Goal: Navigation & Orientation: Find specific page/section

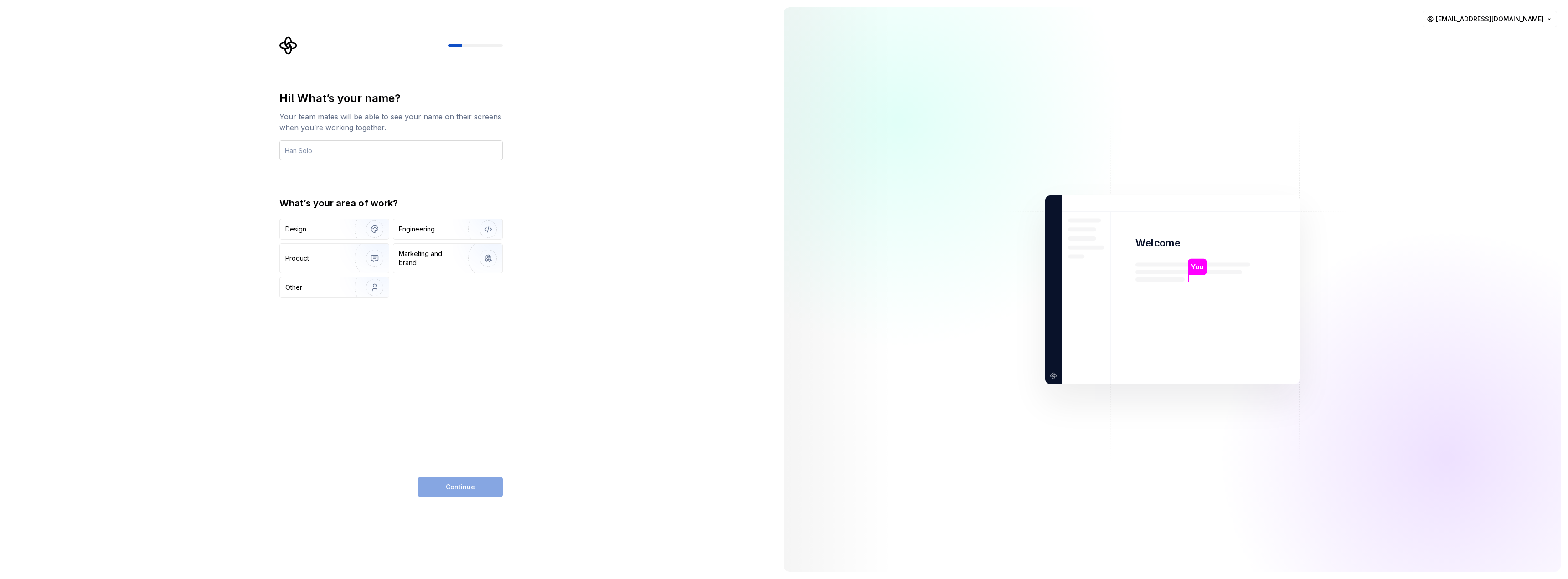
click at [344, 154] on input "text" at bounding box center [391, 150] width 224 height 20
type input "yayae"
click at [432, 234] on div "Engineering" at bounding box center [417, 229] width 36 height 9
click at [372, 266] on img "button" at bounding box center [369, 258] width 58 height 61
click at [471, 485] on span "Continue" at bounding box center [460, 487] width 29 height 9
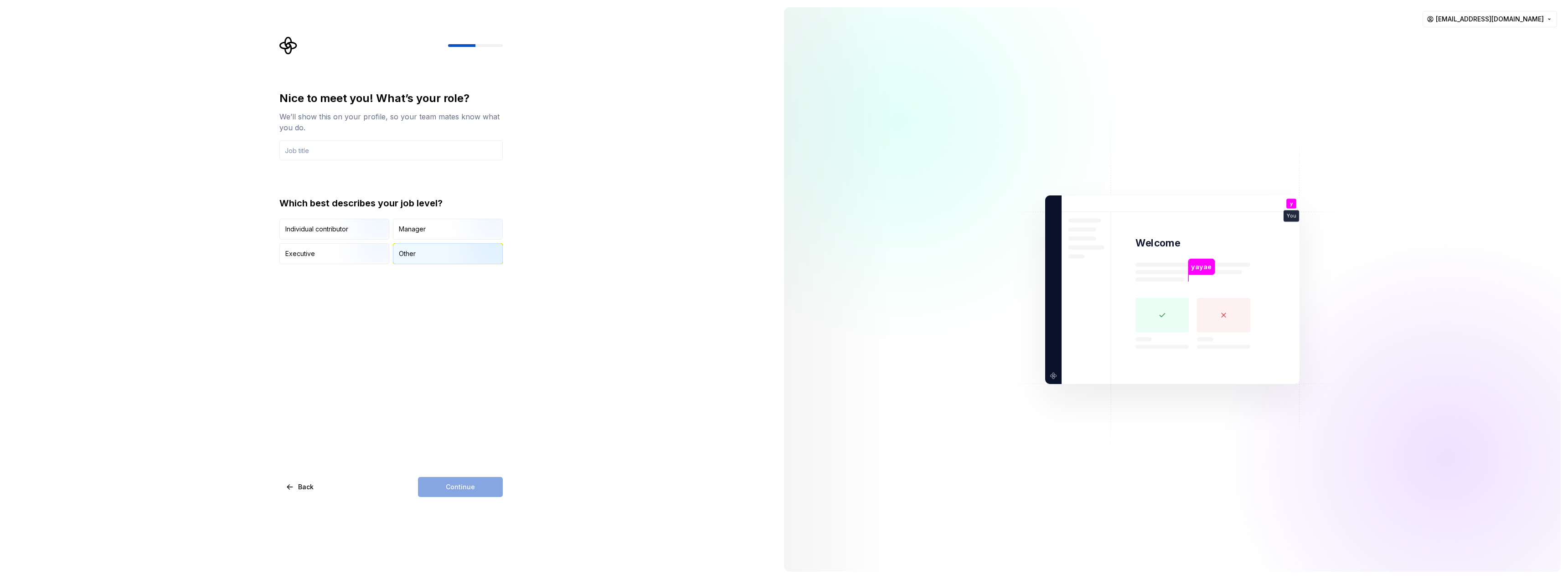
click at [430, 254] on div "Other" at bounding box center [448, 254] width 109 height 20
click at [469, 474] on div "Nice to meet you! What’s your role? We’ll show this on your profile, so your te…" at bounding box center [391, 294] width 224 height 406
click at [472, 485] on div "Continue" at bounding box center [460, 487] width 85 height 20
click at [364, 148] on input "text" at bounding box center [391, 150] width 224 height 20
type input "operator"
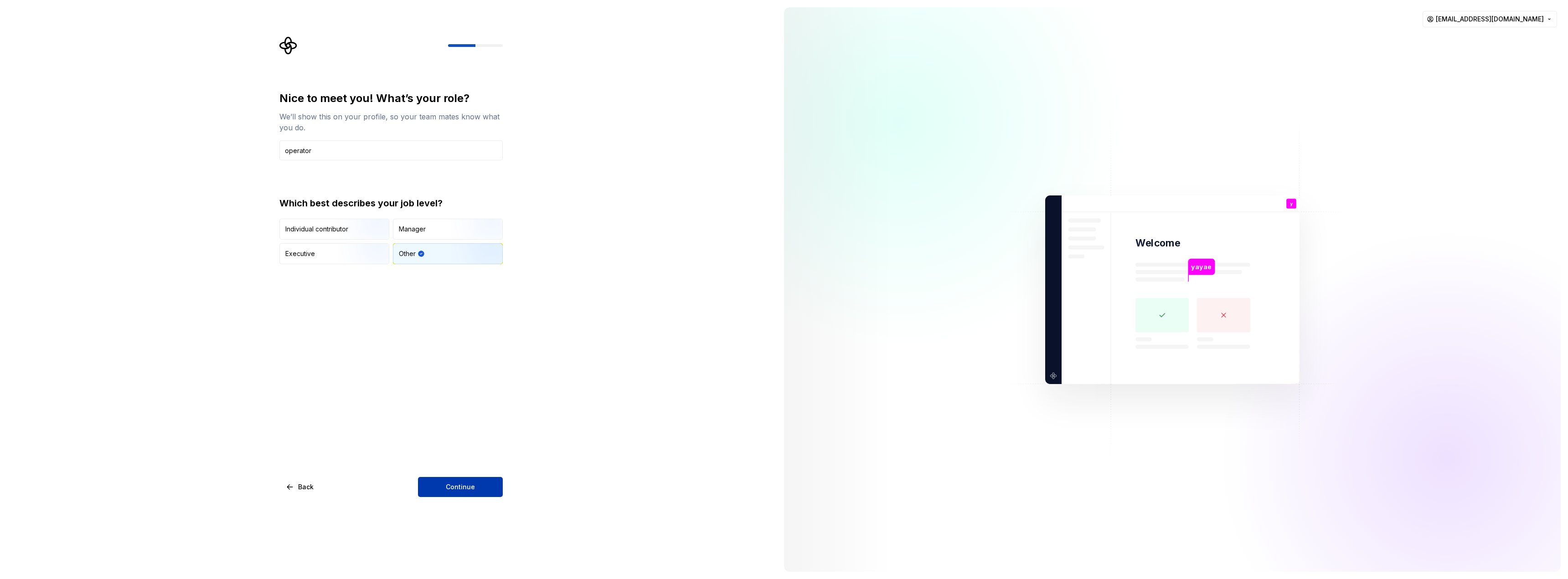
click at [453, 487] on span "Continue" at bounding box center [460, 487] width 29 height 9
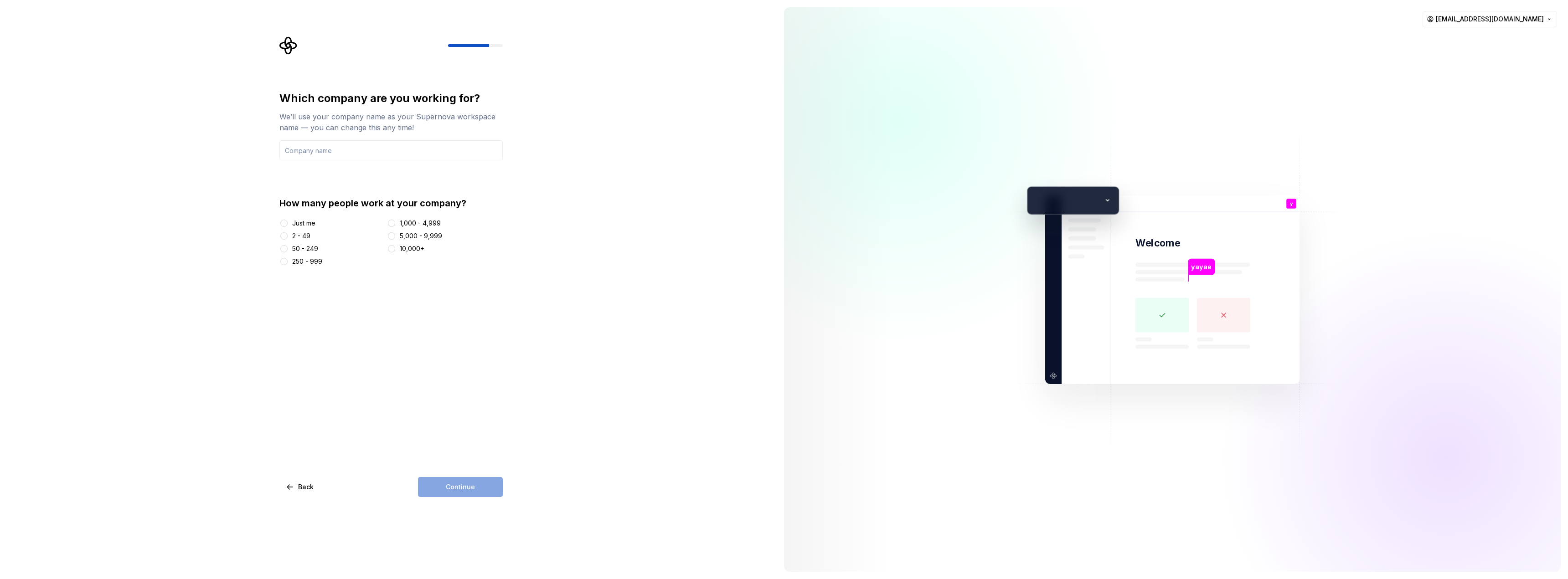
click at [296, 223] on div "Just me" at bounding box center [304, 223] width 23 height 9
click at [287, 223] on button "Just me" at bounding box center [284, 224] width 8 height 8
click at [496, 484] on div "Continue" at bounding box center [460, 487] width 85 height 20
click at [453, 483] on div "Continue" at bounding box center [460, 487] width 85 height 20
click at [329, 153] on input "text" at bounding box center [391, 150] width 224 height 20
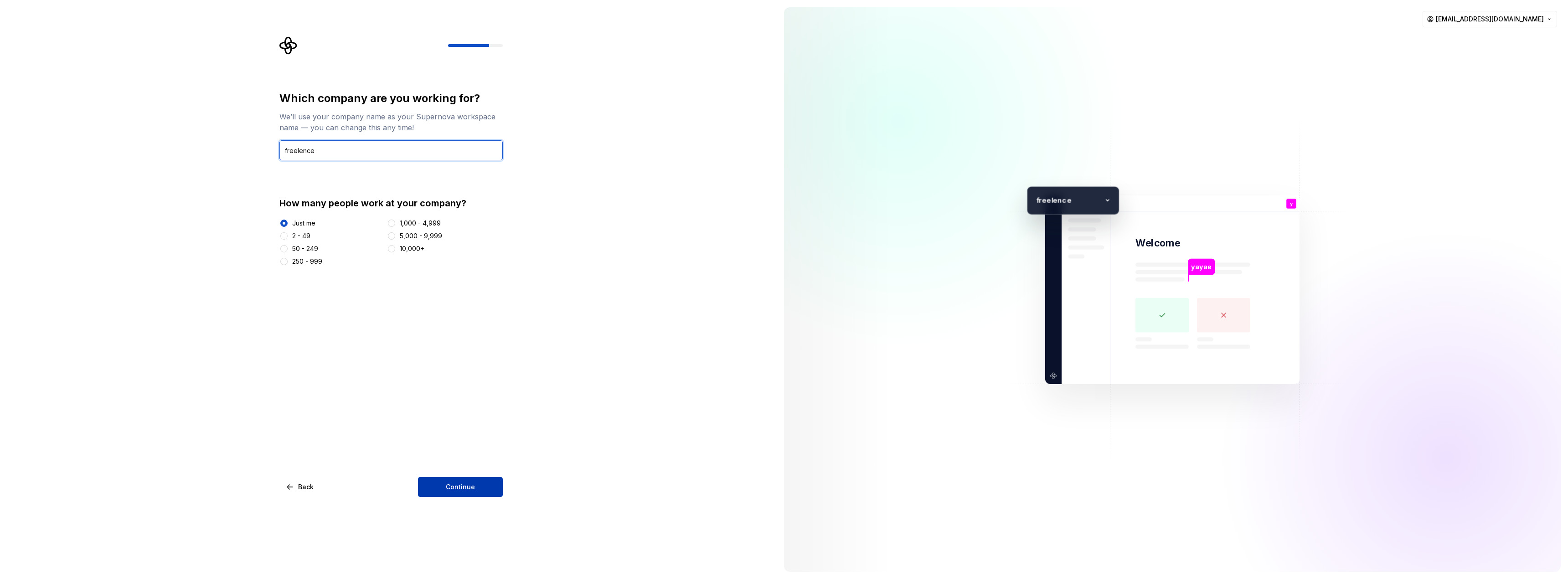
type input "freelence"
click at [467, 486] on span "Continue" at bounding box center [460, 487] width 29 height 9
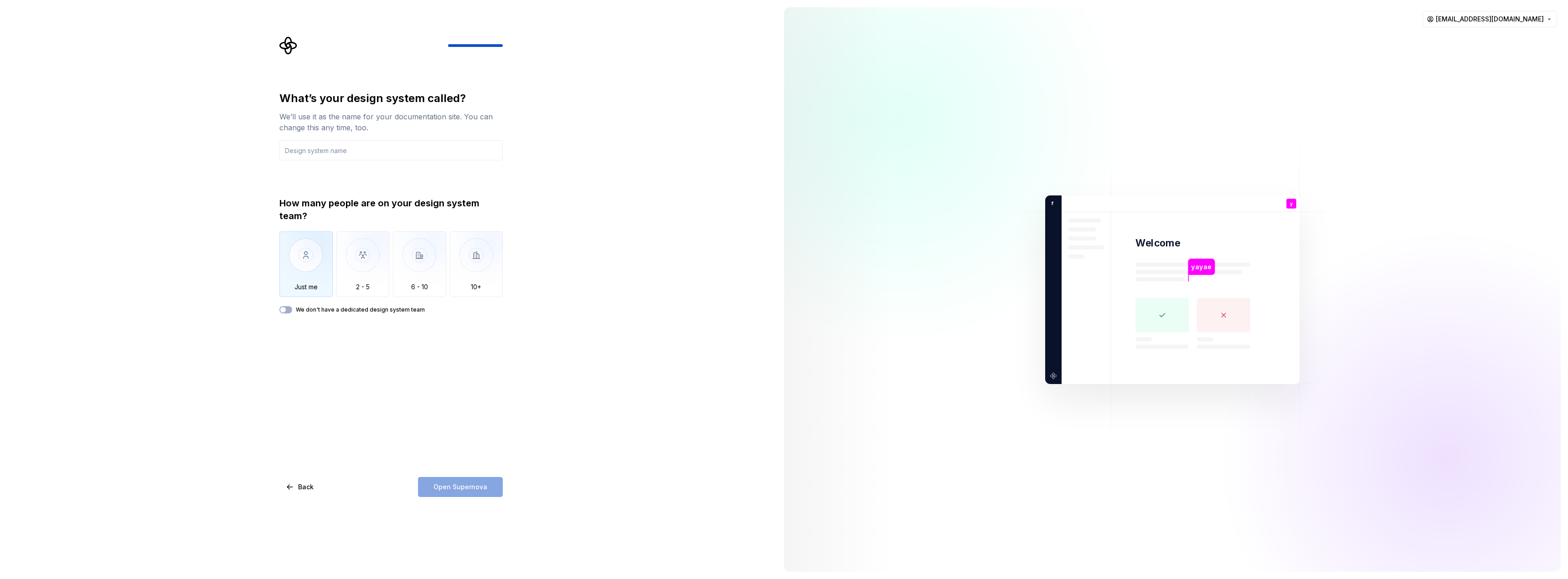
click at [301, 273] on img "button" at bounding box center [306, 262] width 53 height 61
click at [363, 155] on input "text" at bounding box center [391, 150] width 224 height 20
type input "me"
click at [455, 486] on span "Open Supernova" at bounding box center [460, 487] width 54 height 9
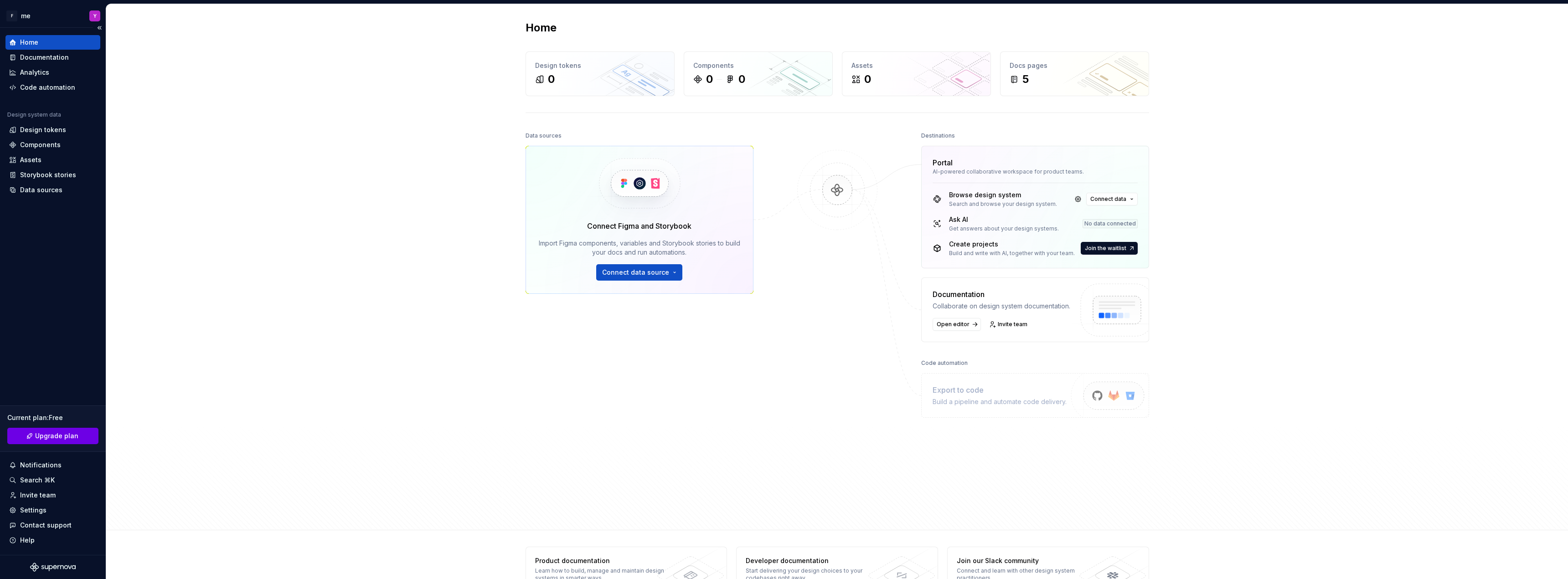
click at [54, 437] on span "Upgrade plan" at bounding box center [57, 436] width 44 height 9
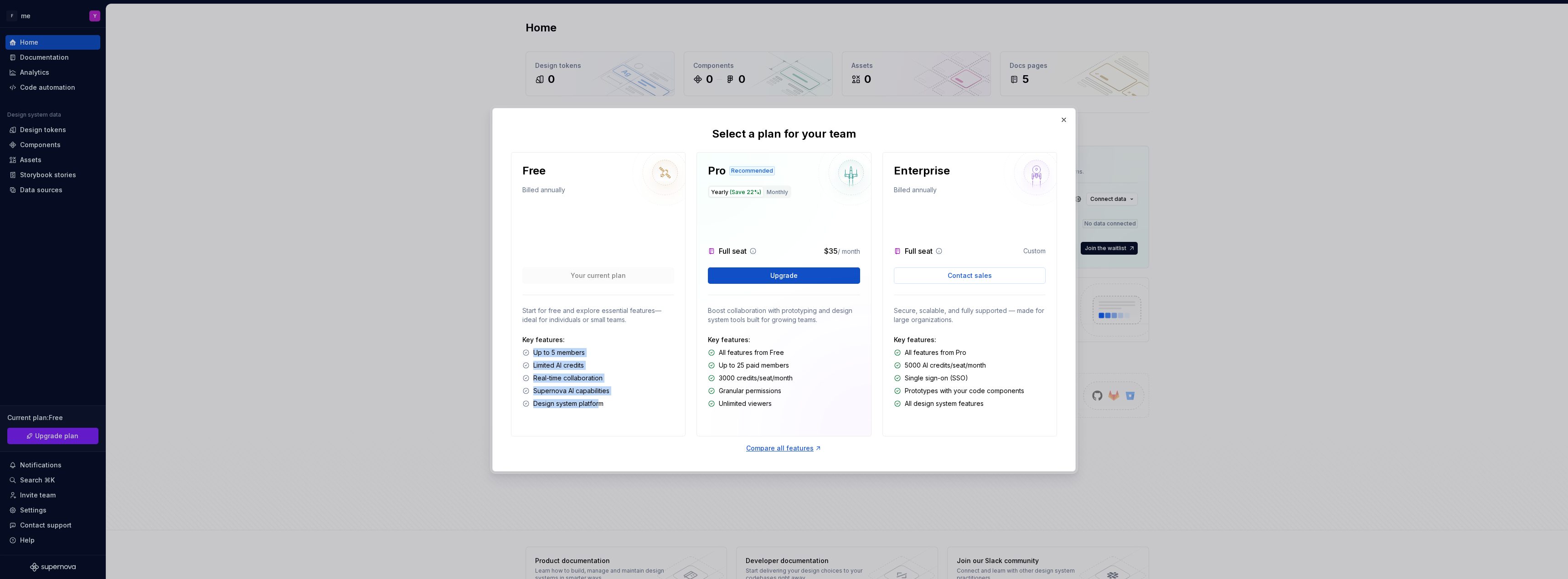
drag, startPoint x: 563, startPoint y: 357, endPoint x: 601, endPoint y: 412, distance: 66.9
click at [601, 412] on div "Free Billed annually Your current plan Start for free and explore essential fea…" at bounding box center [598, 294] width 174 height 284
click at [615, 411] on div "Free Billed annually Your current plan Start for free and explore essential fea…" at bounding box center [598, 294] width 174 height 284
drag, startPoint x: 817, startPoint y: 253, endPoint x: 851, endPoint y: 253, distance: 34.0
click at [851, 253] on div "Full seat $35 / month" at bounding box center [784, 251] width 152 height 11
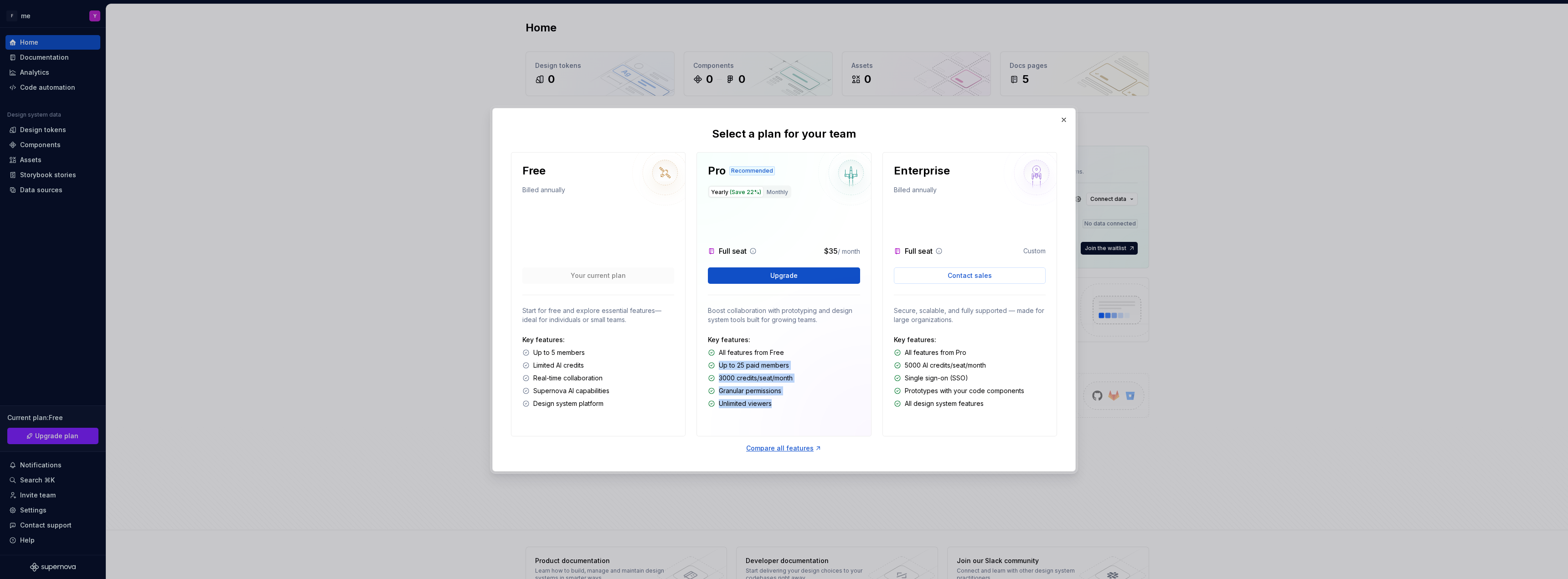
drag, startPoint x: 702, startPoint y: 359, endPoint x: 806, endPoint y: 405, distance: 113.7
click at [806, 405] on div "Pro Recommended Yearly (Save 22%) Monthly Full seat $35 / month Upgrade Boost c…" at bounding box center [784, 294] width 174 height 284
click at [806, 405] on div "Unlimited viewers" at bounding box center [784, 403] width 152 height 9
drag, startPoint x: 804, startPoint y: 377, endPoint x: 722, endPoint y: 380, distance: 82.1
click at [722, 380] on div "3000 credits/seat/month" at bounding box center [784, 378] width 152 height 9
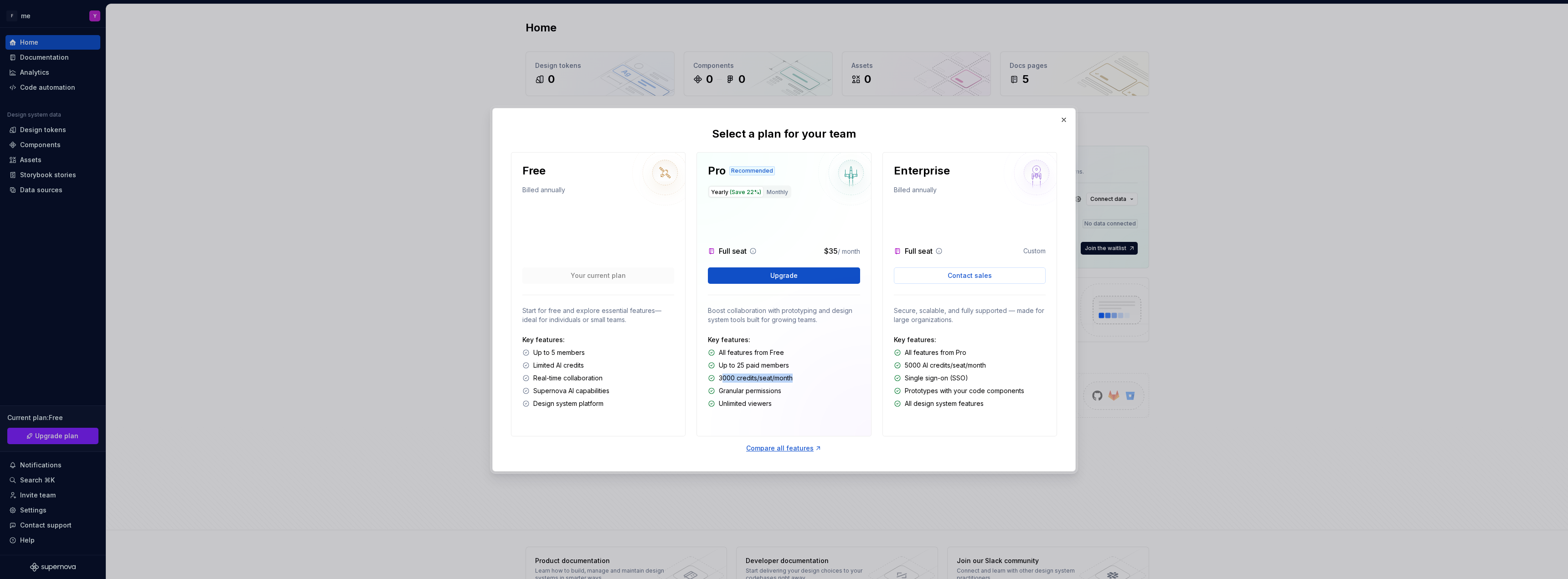
click at [722, 380] on p "3000 credits/seat/month" at bounding box center [755, 378] width 74 height 9
drag, startPoint x: 545, startPoint y: 376, endPoint x: 651, endPoint y: 418, distance: 114.0
click at [651, 418] on div "Free Billed annually Your current plan Start for free and explore essential fea…" at bounding box center [598, 294] width 174 height 284
click at [1062, 123] on button "button" at bounding box center [1063, 120] width 13 height 13
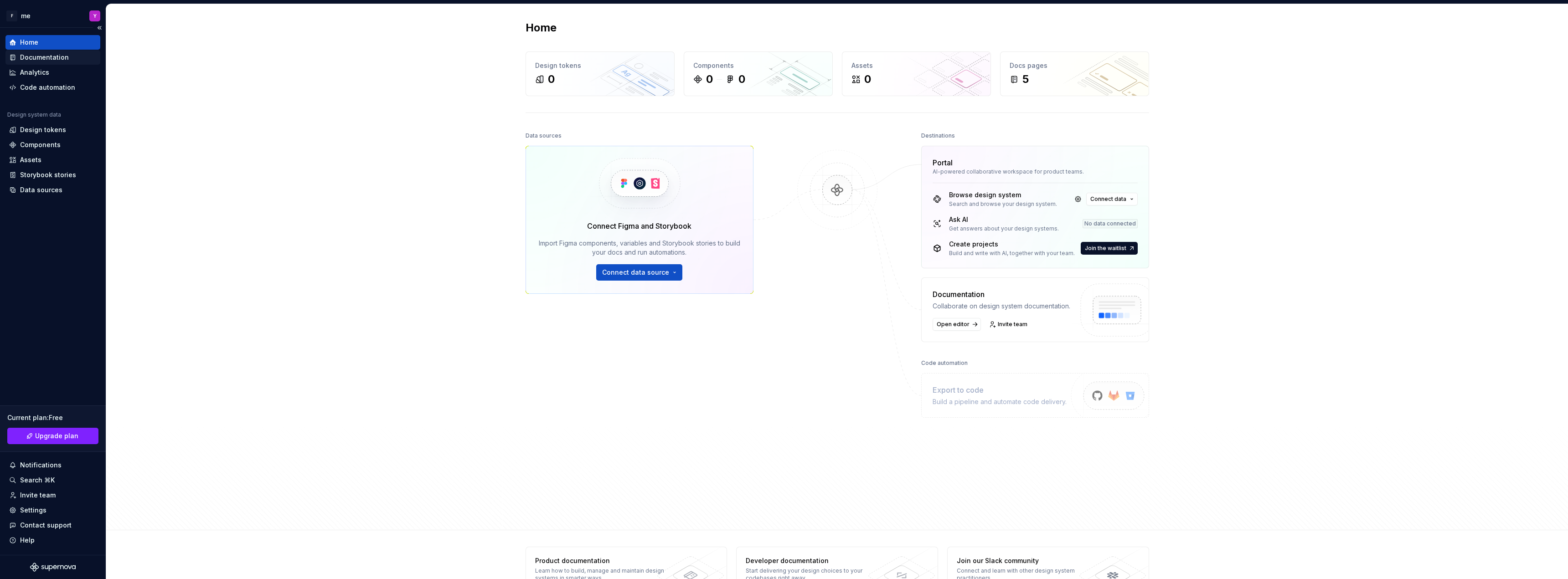
click at [51, 61] on div "Documentation" at bounding box center [44, 57] width 49 height 9
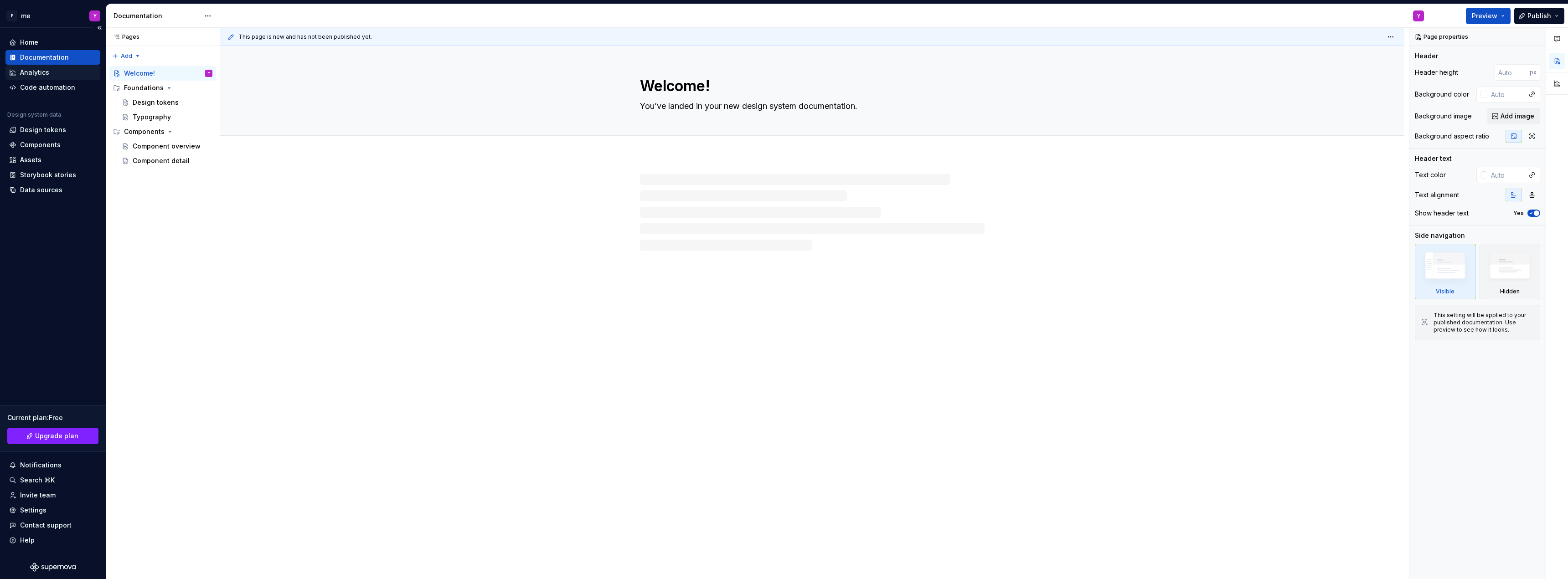
type textarea "*"
click at [45, 78] on div "Analytics" at bounding box center [53, 72] width 95 height 15
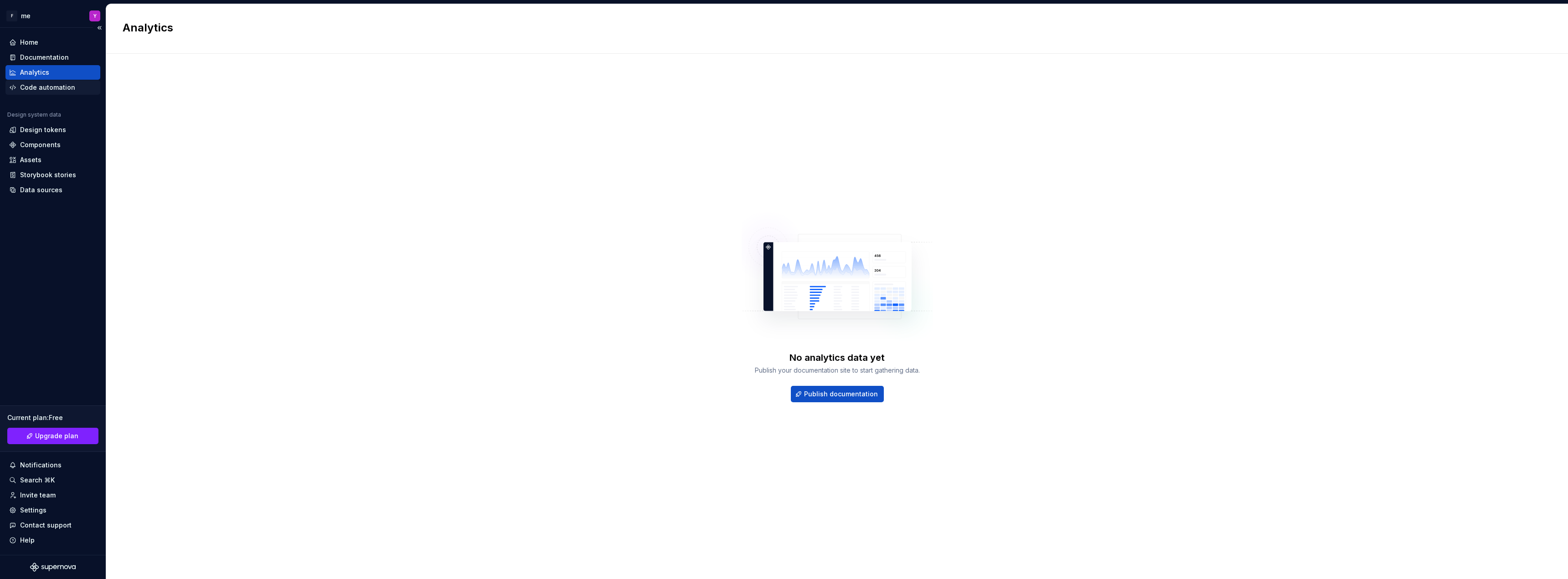
click at [42, 88] on div "Code automation" at bounding box center [47, 87] width 55 height 9
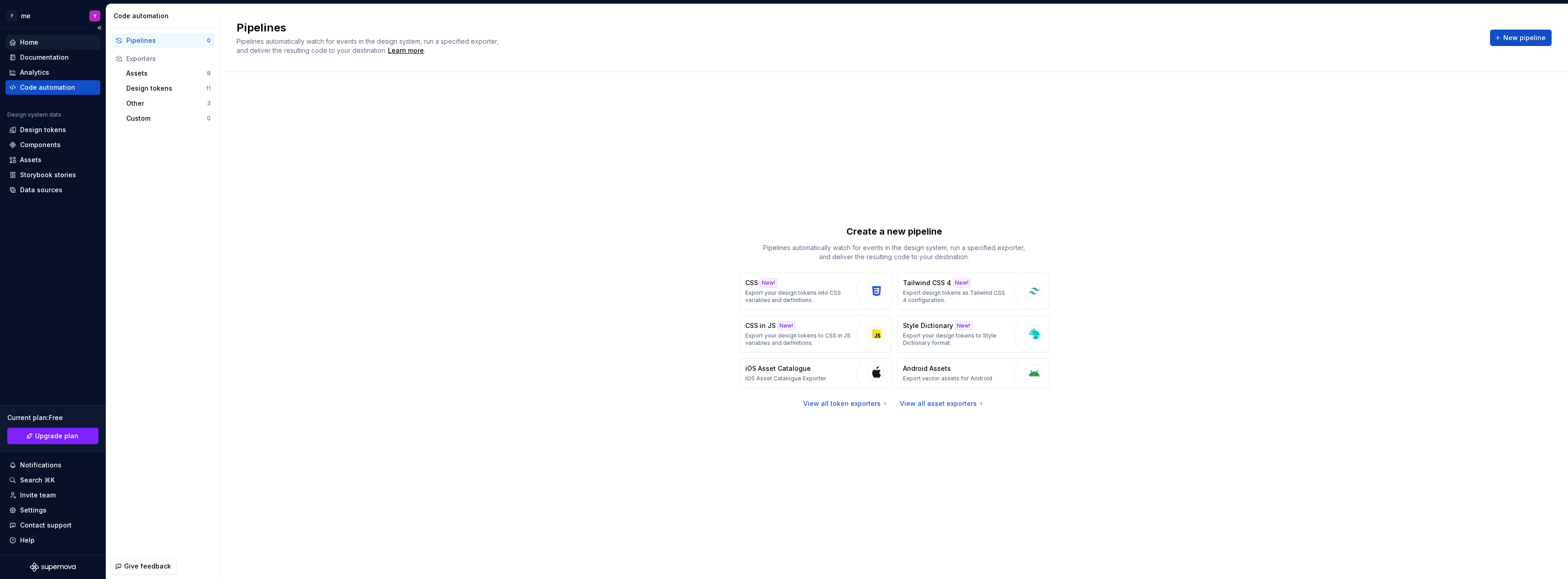
click at [40, 46] on div "Home" at bounding box center [52, 42] width 88 height 9
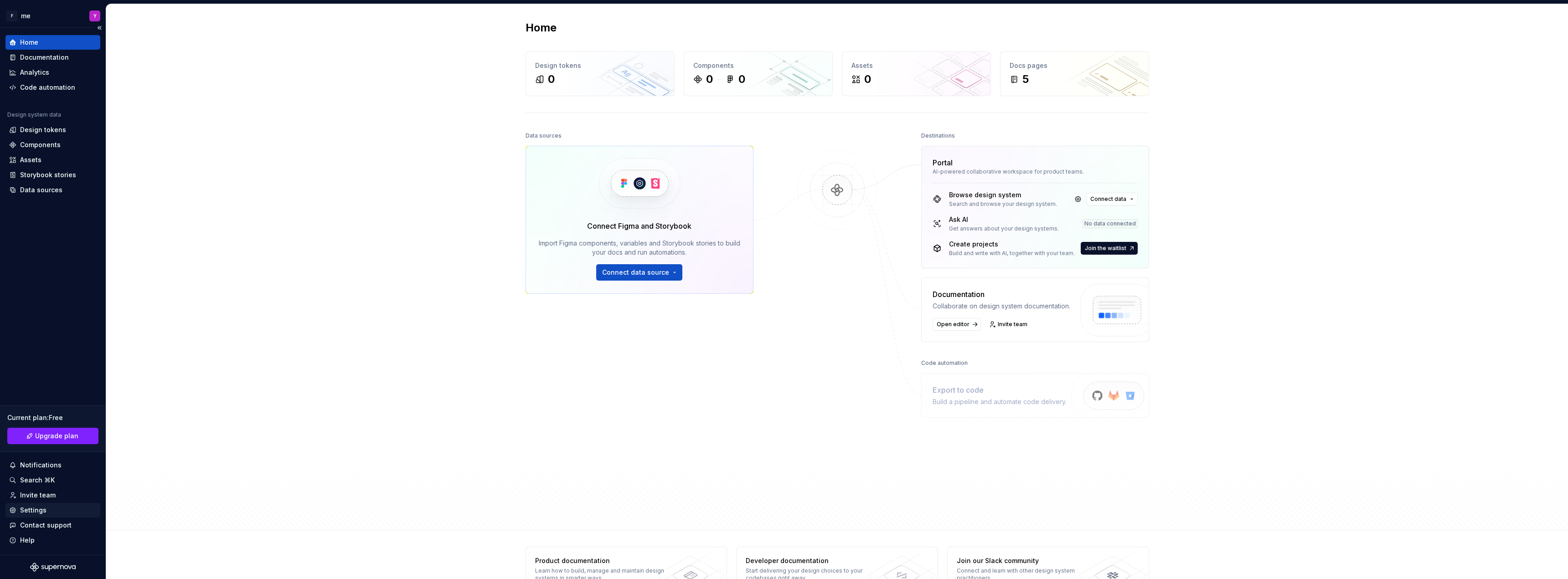
click at [73, 513] on div "Settings" at bounding box center [52, 510] width 88 height 9
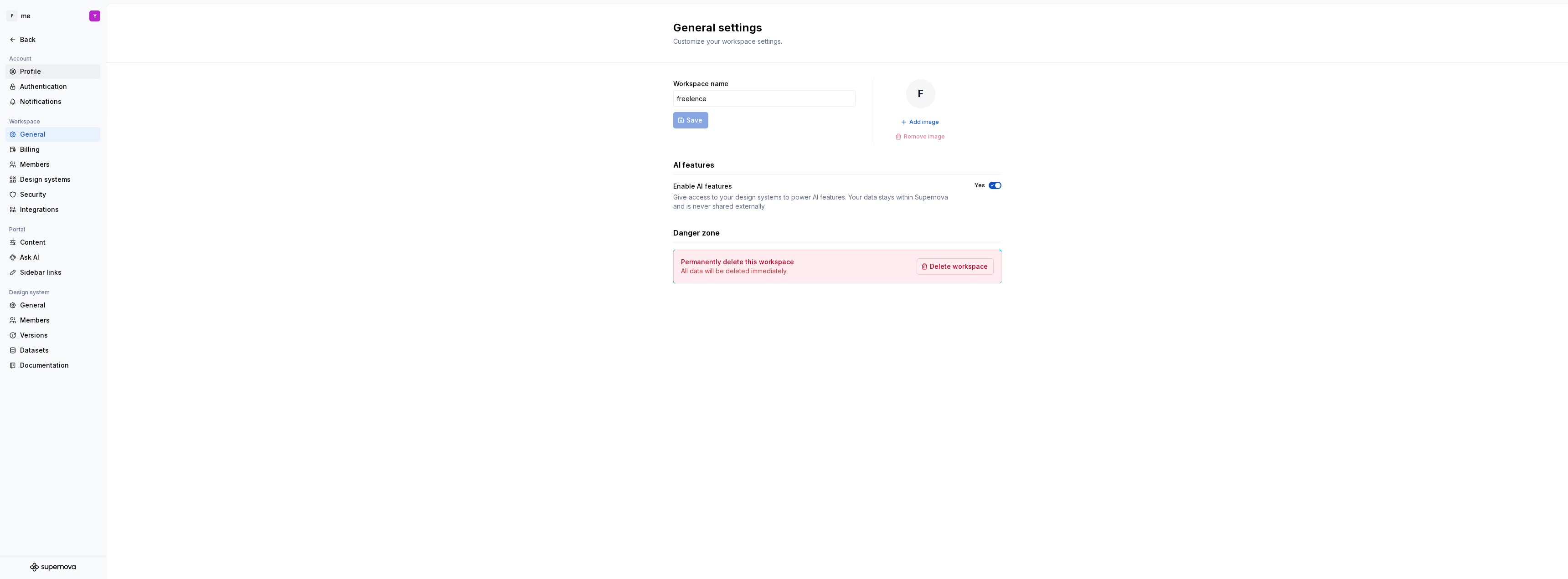
click at [47, 76] on div "Profile" at bounding box center [53, 71] width 95 height 15
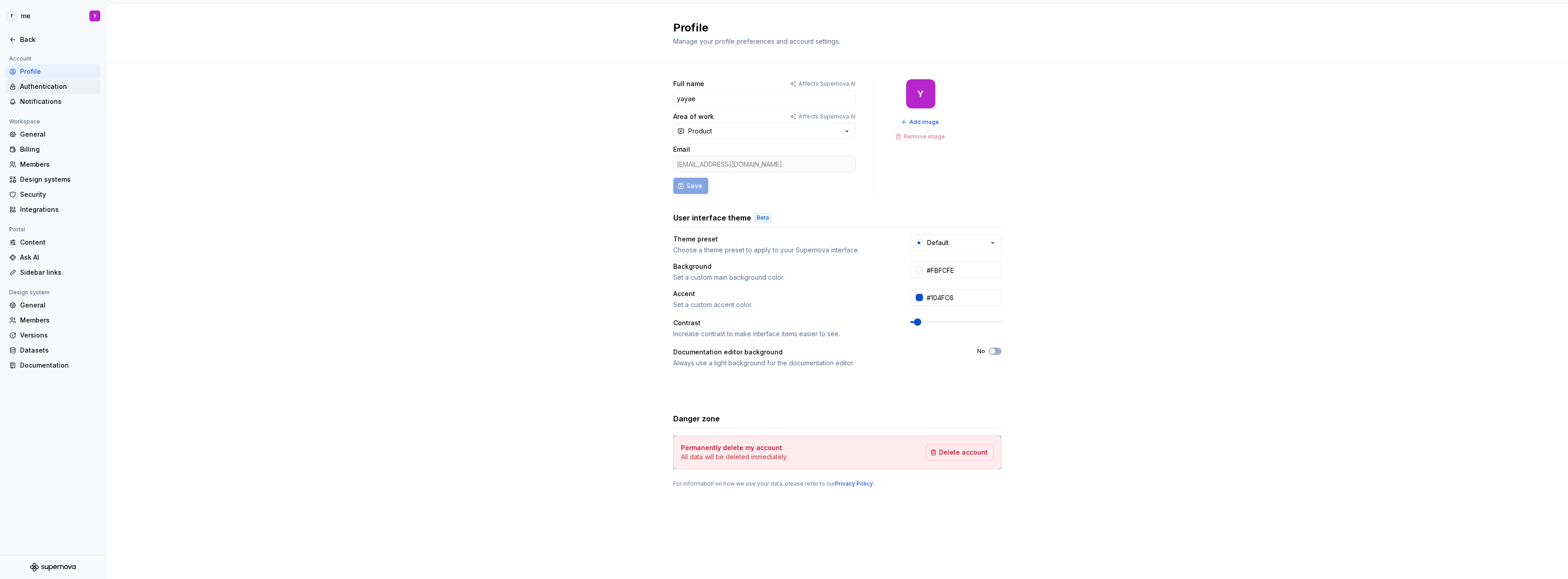
click at [47, 89] on div "Authentication" at bounding box center [58, 87] width 76 height 9
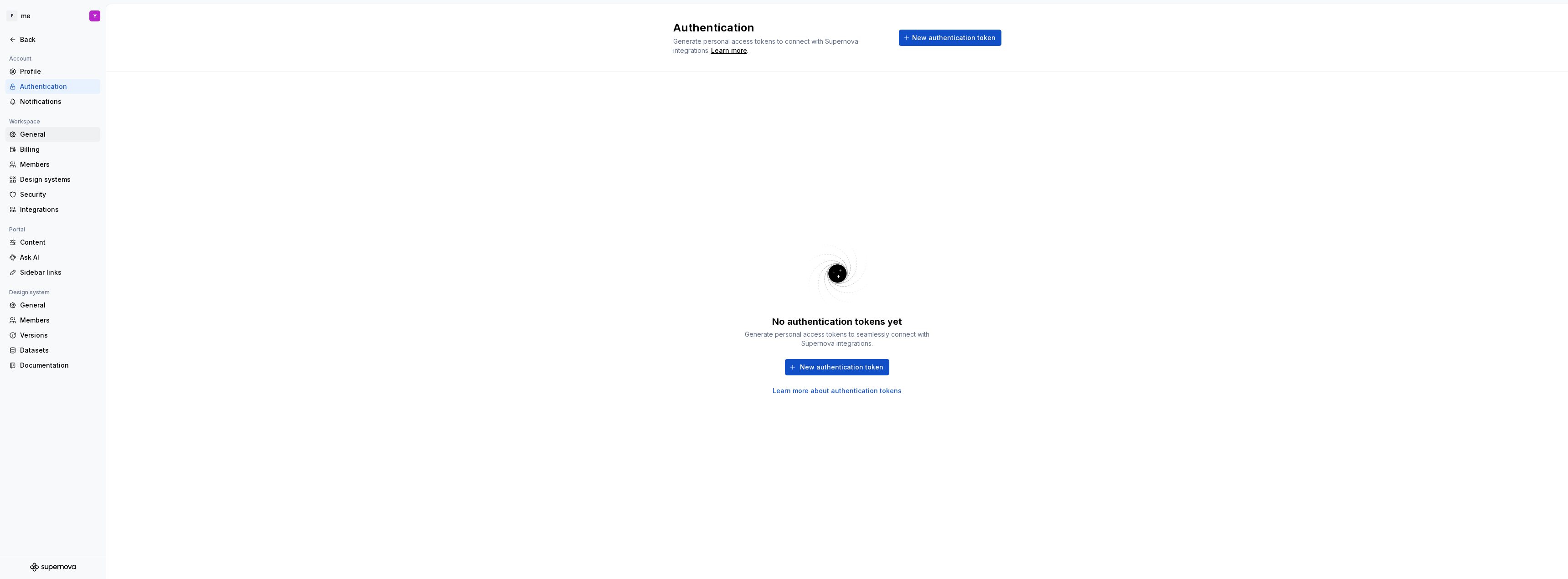
click at [32, 135] on div "General" at bounding box center [58, 134] width 76 height 9
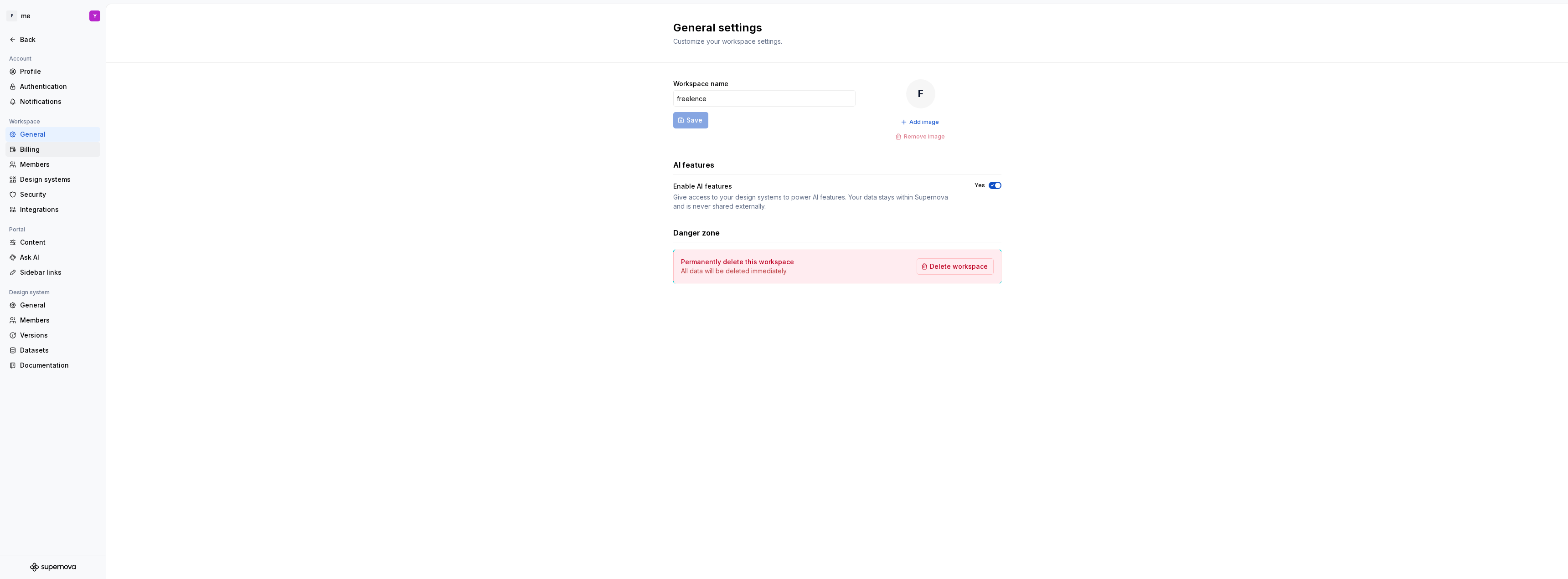
click at [38, 155] on div "Billing" at bounding box center [53, 149] width 95 height 15
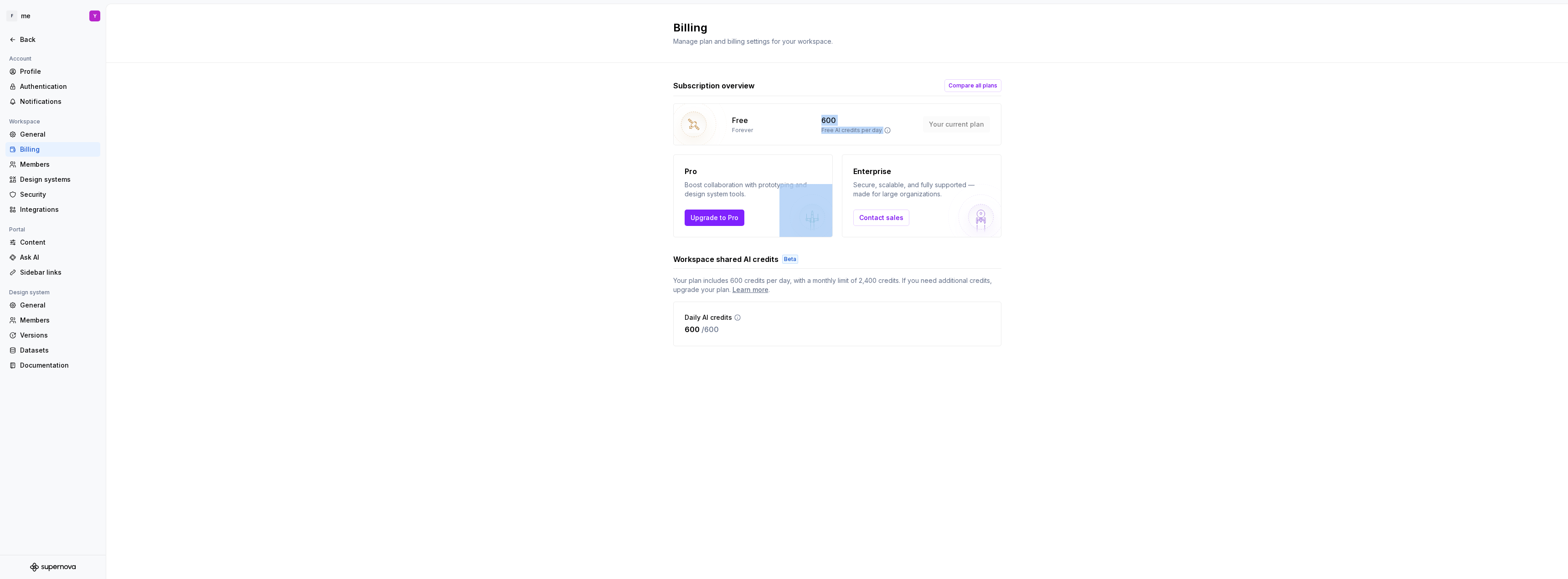
drag, startPoint x: 821, startPoint y: 119, endPoint x: 883, endPoint y: 142, distance: 66.1
click at [883, 142] on div "Free Forever 600 Free AI credits per day Your current plan" at bounding box center [837, 124] width 328 height 42
click at [33, 166] on div "Members" at bounding box center [58, 164] width 76 height 9
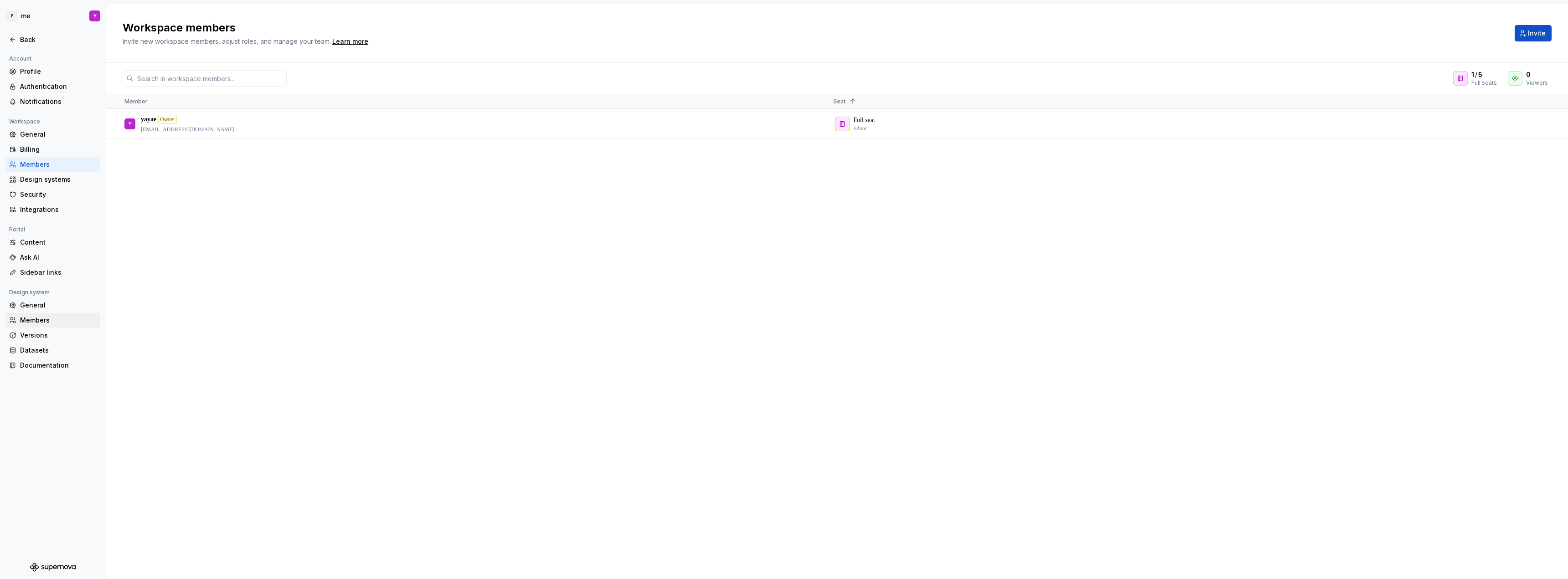
click at [43, 323] on div "Members" at bounding box center [58, 320] width 76 height 9
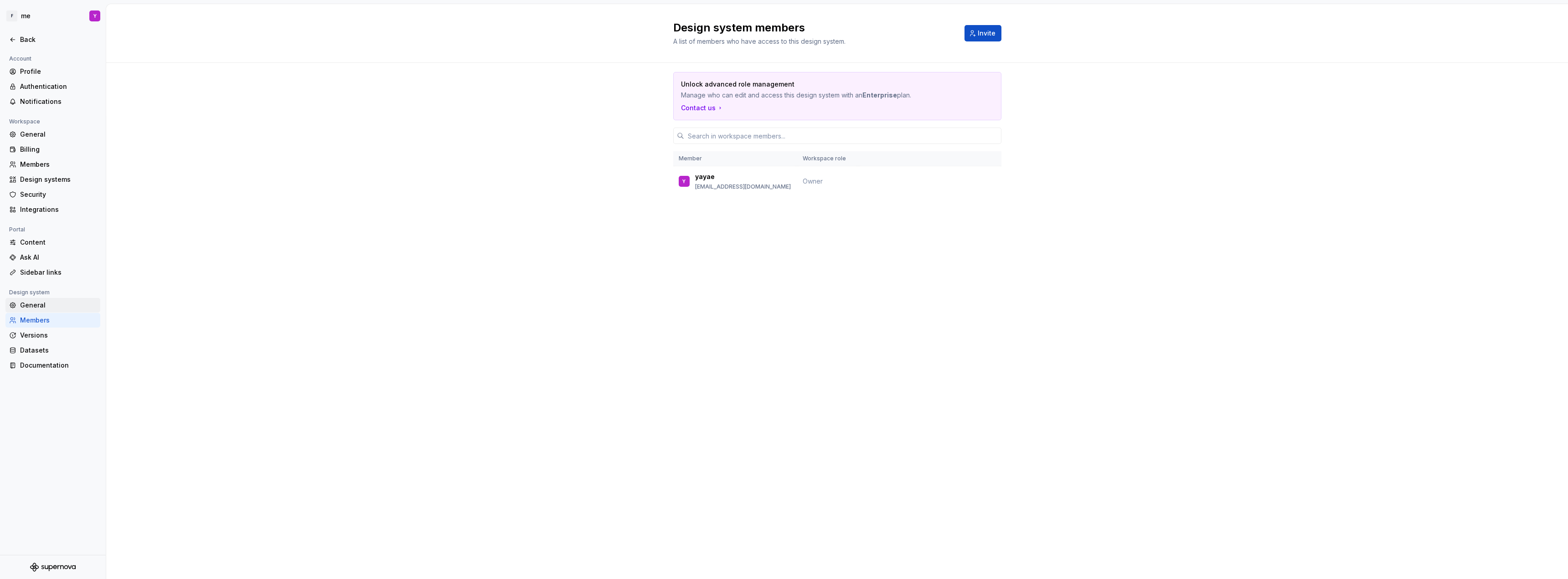
click at [57, 306] on div "General" at bounding box center [58, 305] width 76 height 9
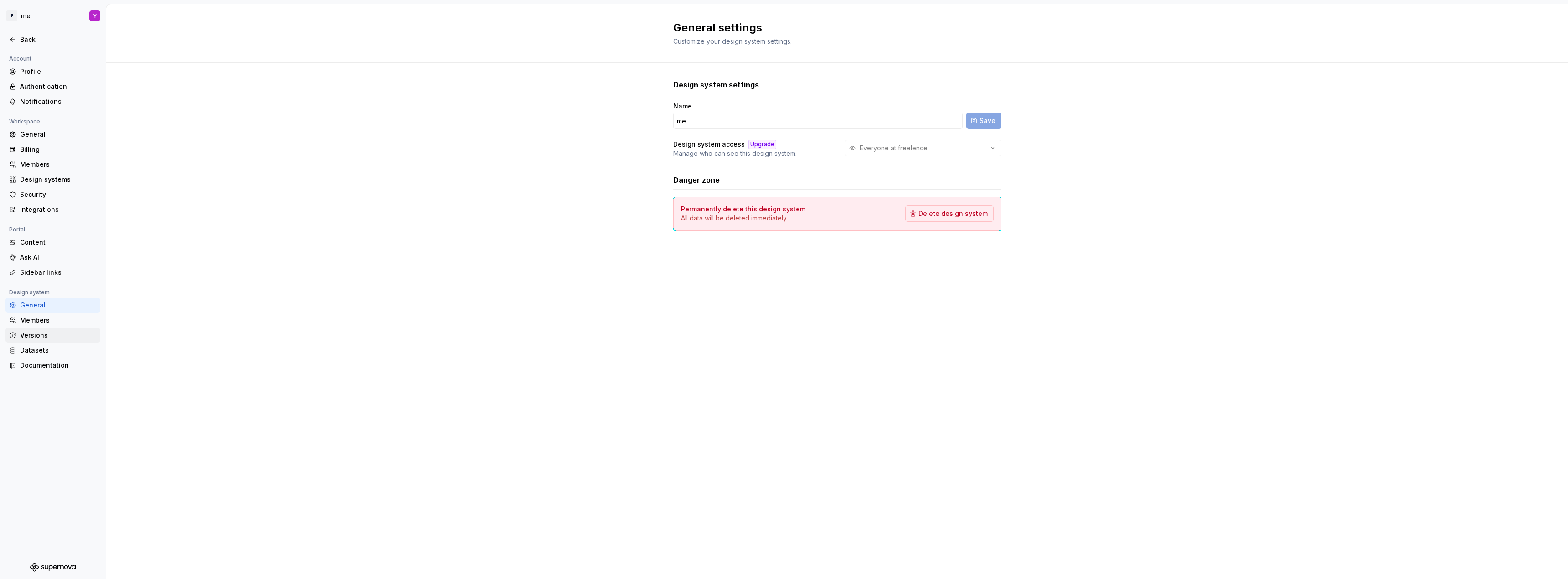
click at [52, 340] on div "Versions" at bounding box center [58, 335] width 76 height 9
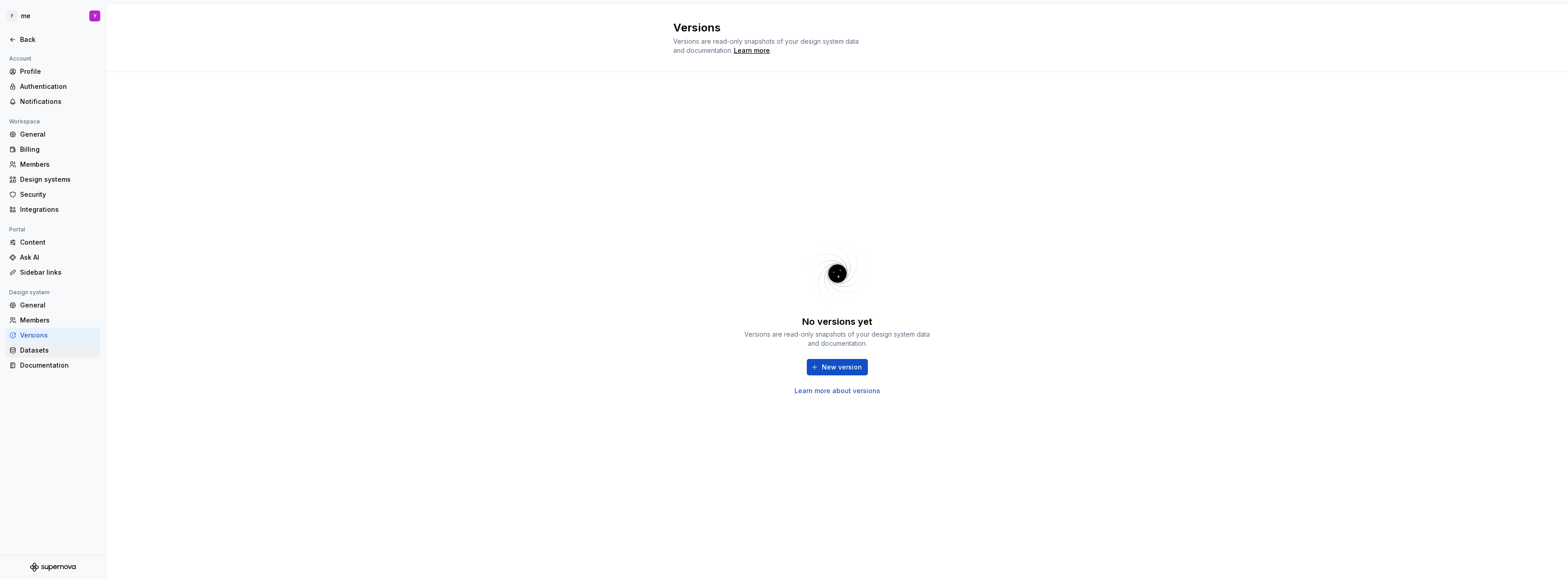
click at [47, 350] on div "Datasets" at bounding box center [58, 350] width 76 height 9
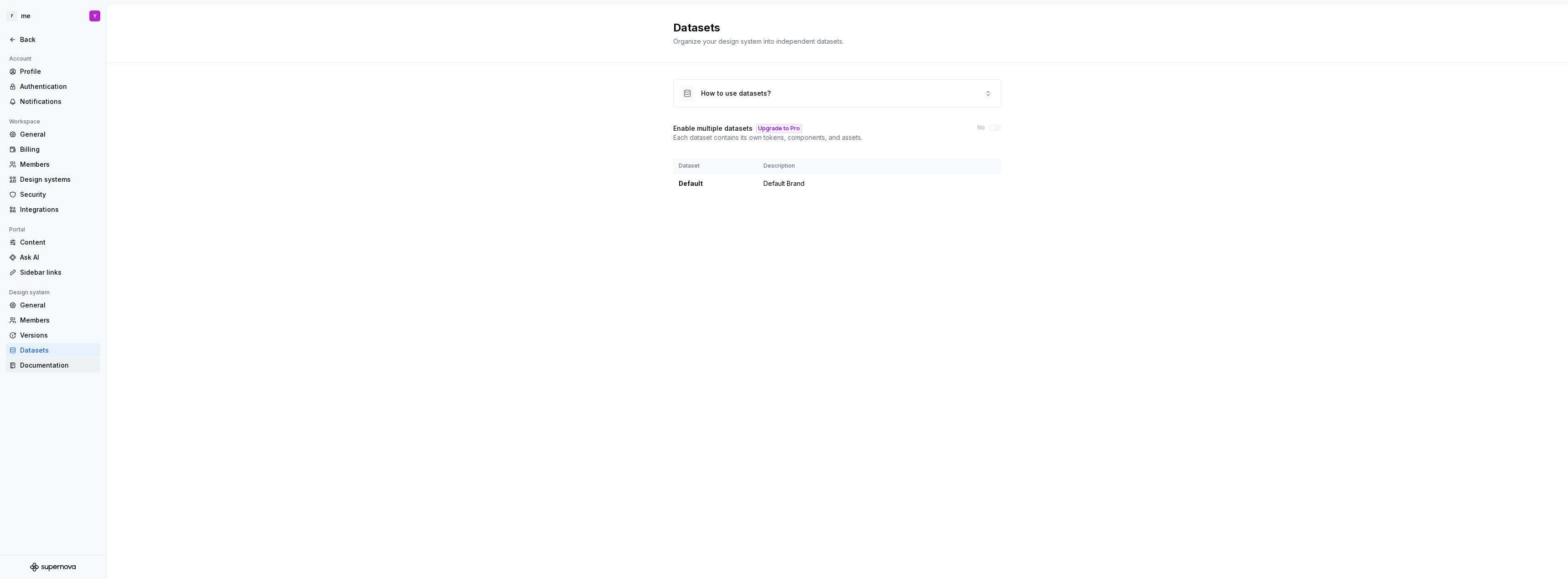
click at [53, 367] on div "Documentation" at bounding box center [58, 366] width 76 height 9
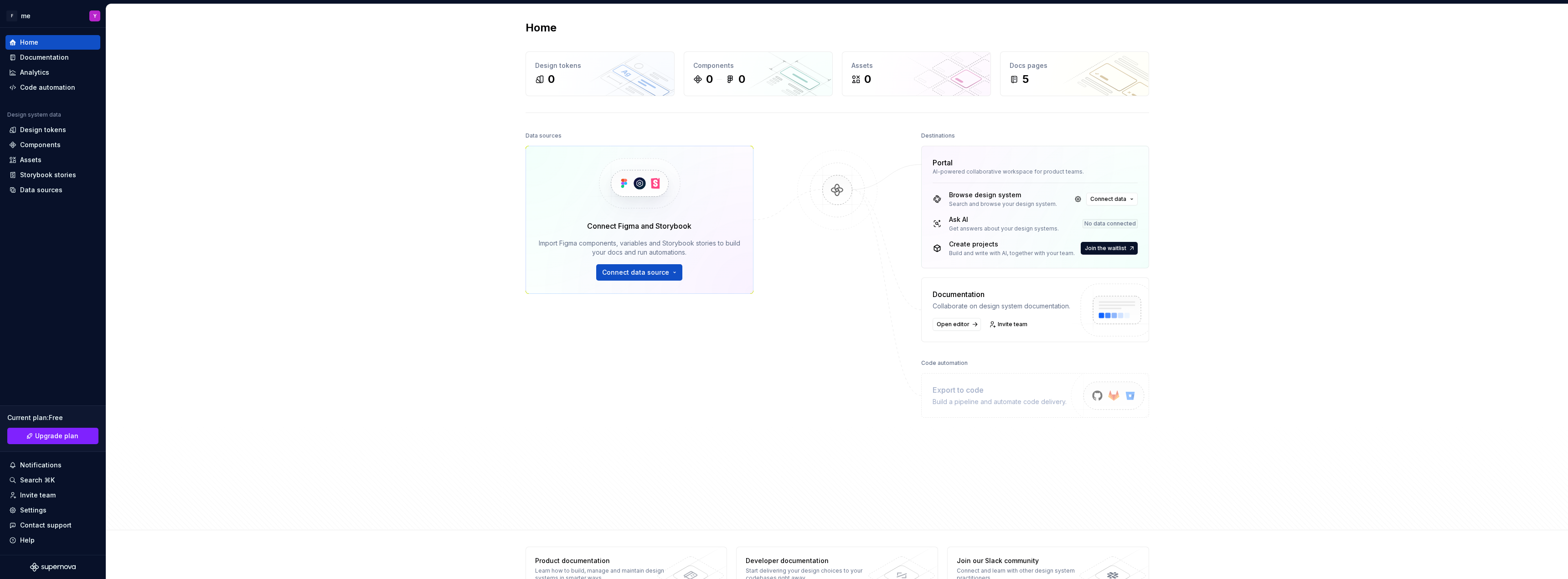
click at [844, 179] on img at bounding box center [837, 199] width 88 height 99
click at [1120, 196] on span "Connect data" at bounding box center [1108, 200] width 36 height 8
click at [1230, 157] on div "Home Design tokens 0 Components 0 0 Assets 0 Docs pages 5 Data sources Connect …" at bounding box center [837, 267] width 1462 height 527
click at [1113, 311] on img at bounding box center [1115, 320] width 96 height 75
click at [972, 407] on div "Export to code Build a pipeline and automate code delivery." at bounding box center [1035, 395] width 228 height 45
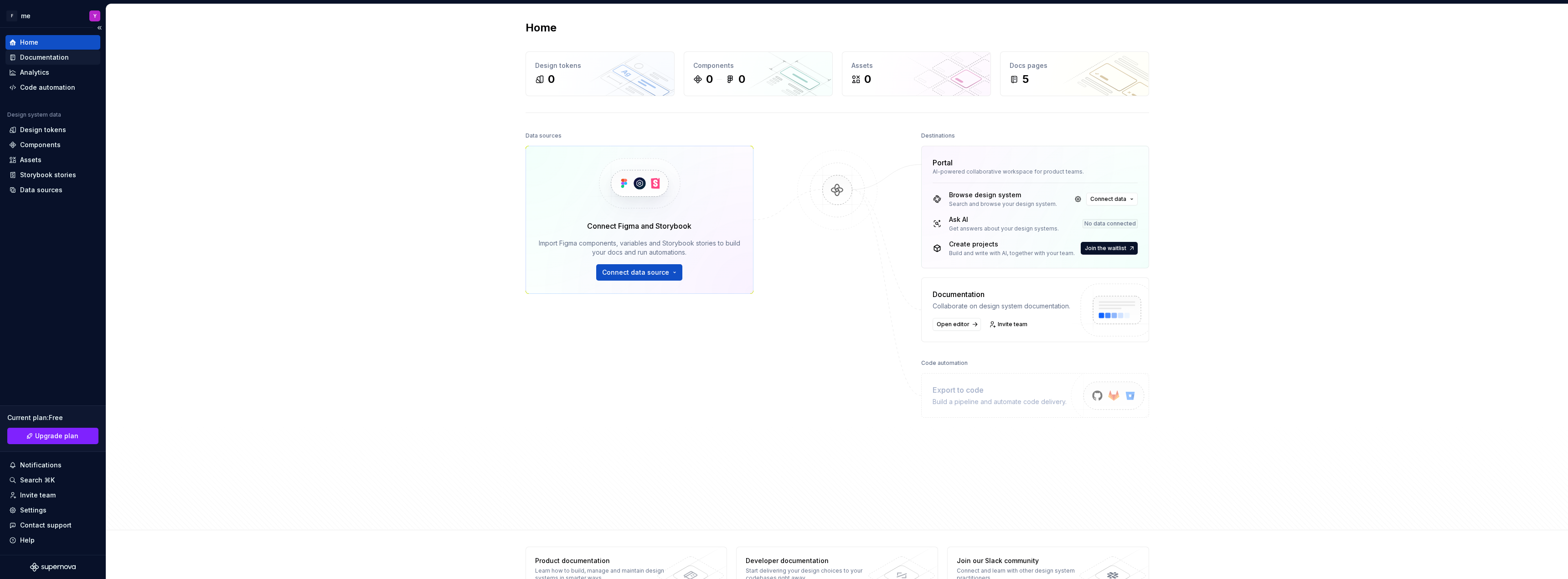
click at [50, 59] on div "Documentation" at bounding box center [44, 57] width 49 height 9
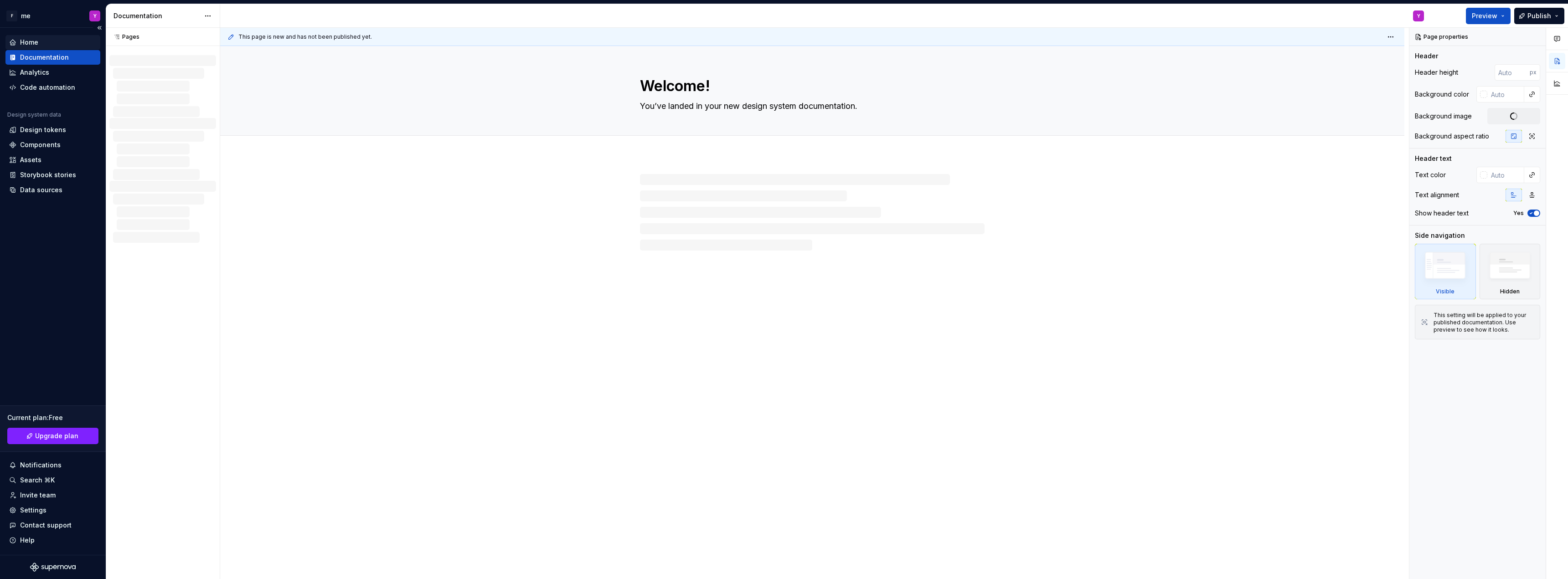
drag, startPoint x: 62, startPoint y: 45, endPoint x: 66, endPoint y: 39, distance: 7.2
click at [63, 45] on div "Home" at bounding box center [52, 42] width 88 height 9
type textarea "*"
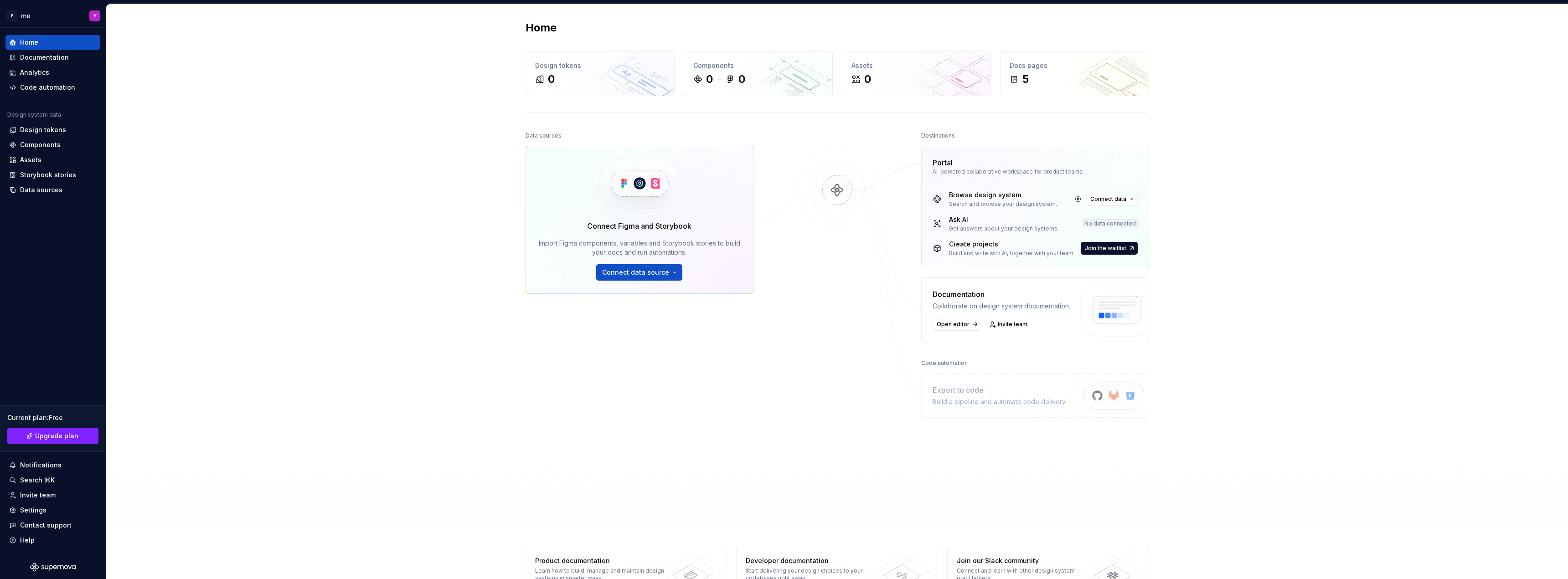
click at [390, 302] on div "Home Design tokens 0 Components 0 0 Assets 0 Docs pages 5 Data sources Connect …" at bounding box center [837, 267] width 1462 height 527
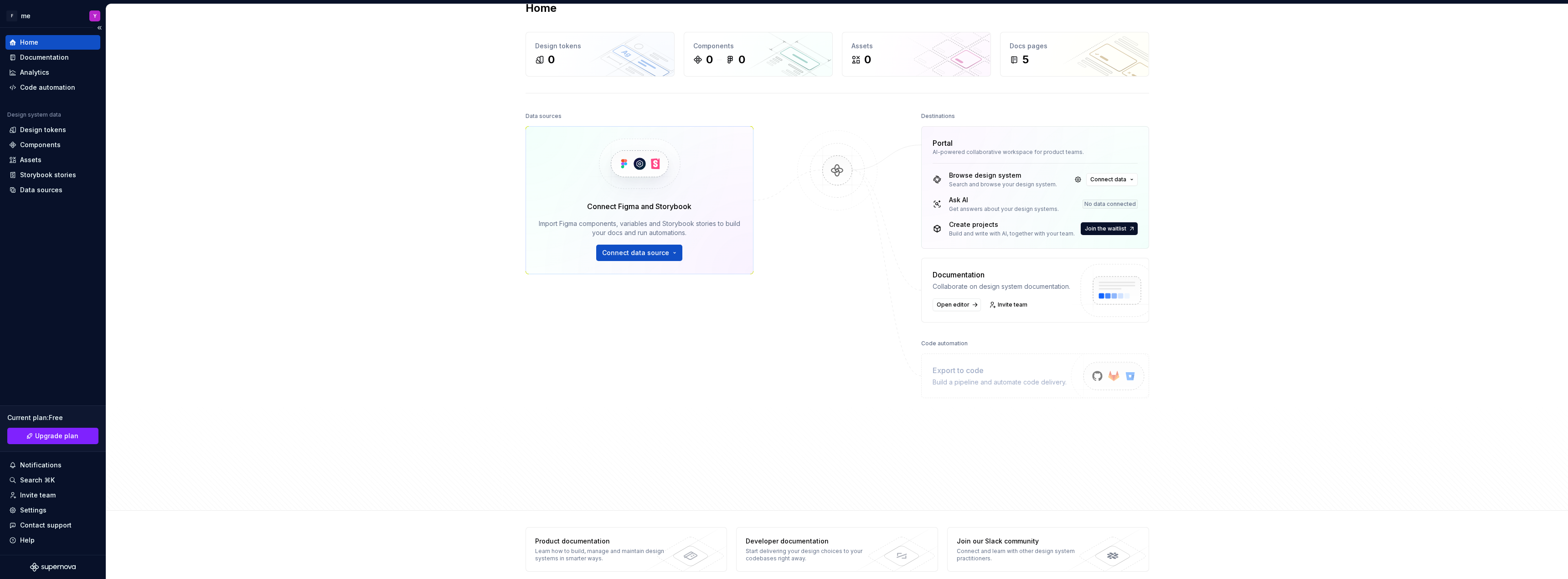
scroll to position [28, 0]
